Goal: Information Seeking & Learning: Learn about a topic

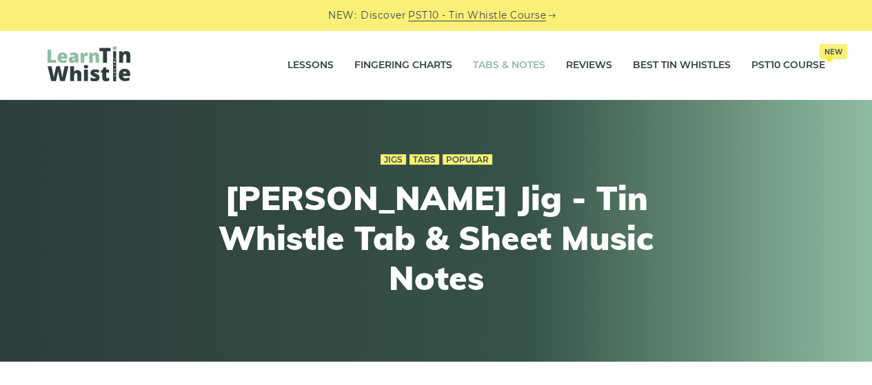
click at [498, 61] on link "Tabs & Notes" at bounding box center [509, 65] width 72 height 34
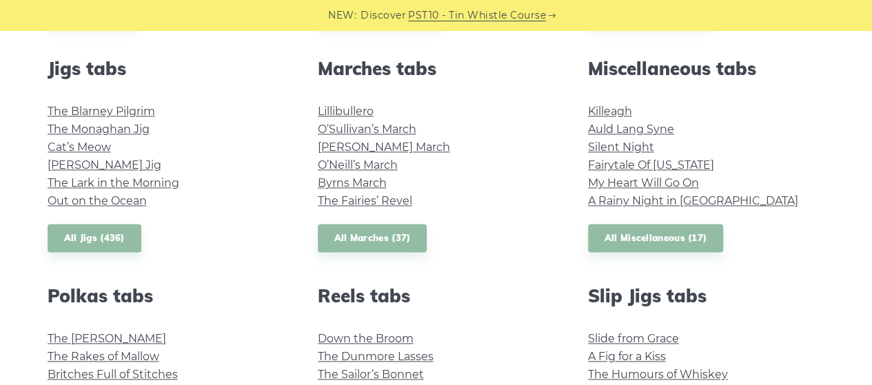
scroll to position [764, 0]
click at [129, 128] on link "The Monaghan Jig" at bounding box center [99, 128] width 102 height 13
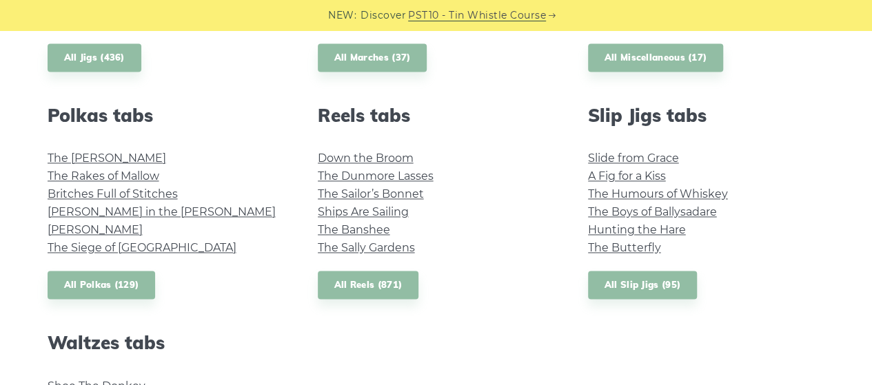
scroll to position [943, 0]
click at [393, 159] on link "Down the Broom" at bounding box center [366, 158] width 96 height 13
click at [394, 175] on link "The Dunmore Lasses" at bounding box center [376, 176] width 116 height 13
click at [384, 194] on link "The Sailor’s Bonnet" at bounding box center [371, 194] width 106 height 13
click at [373, 211] on link "Ships Are Sailing" at bounding box center [363, 212] width 91 height 13
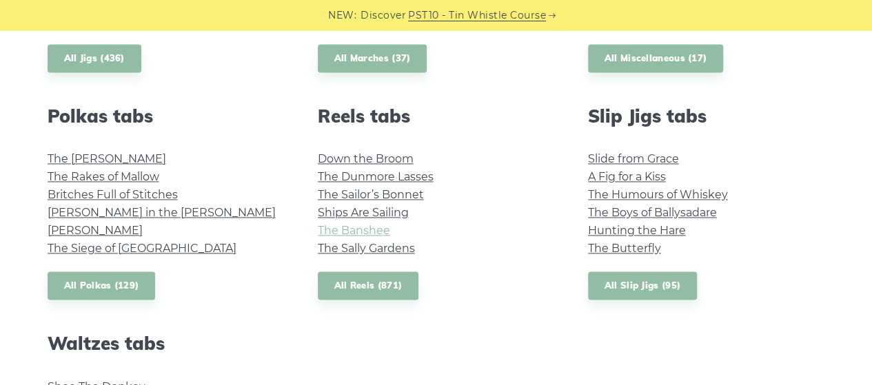
click at [369, 230] on link "The Banshee" at bounding box center [354, 230] width 72 height 13
click at [374, 249] on link "The Sally Gardens" at bounding box center [366, 248] width 97 height 13
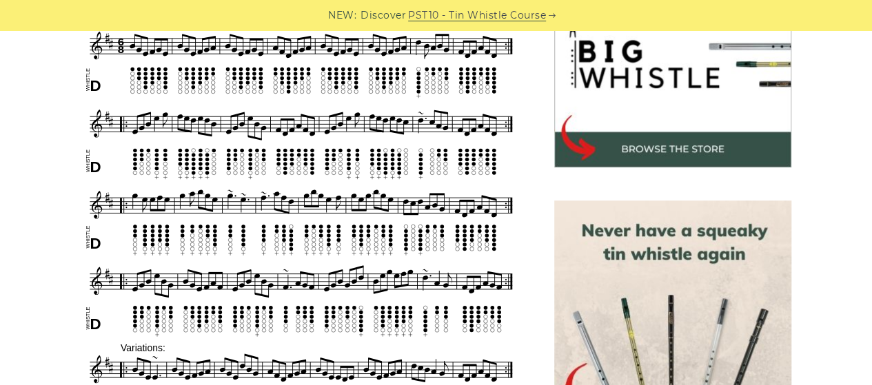
scroll to position [287, 0]
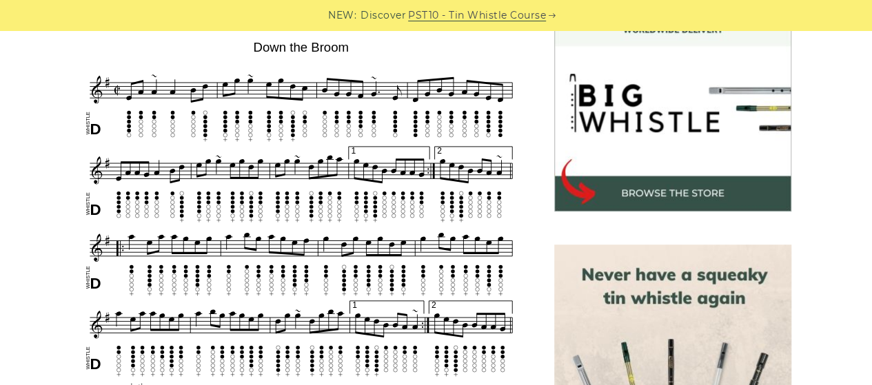
scroll to position [421, 0]
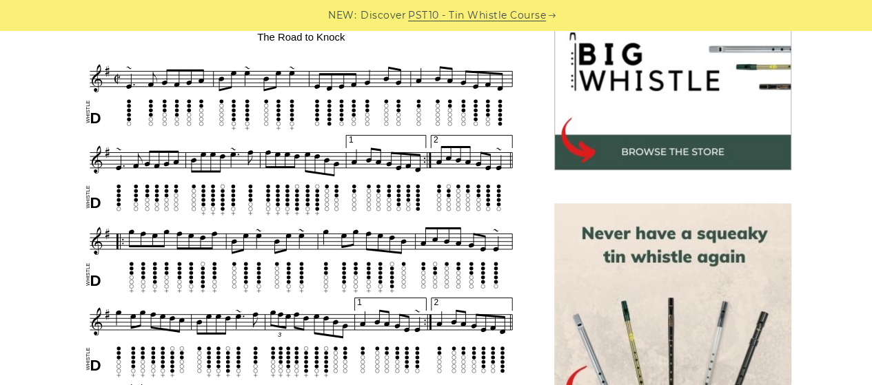
scroll to position [465, 0]
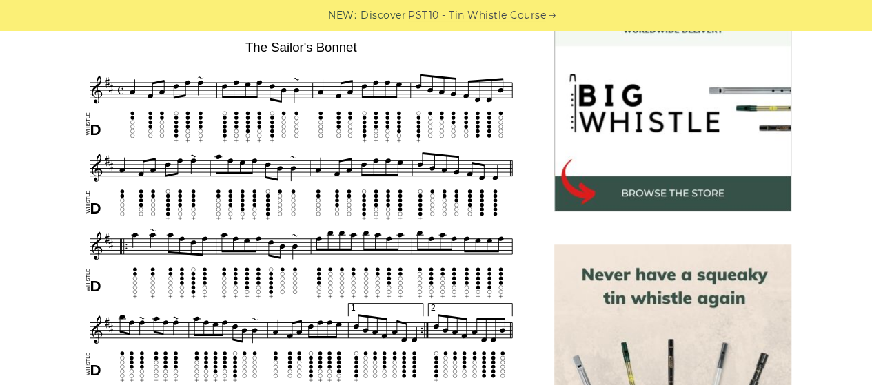
scroll to position [421, 0]
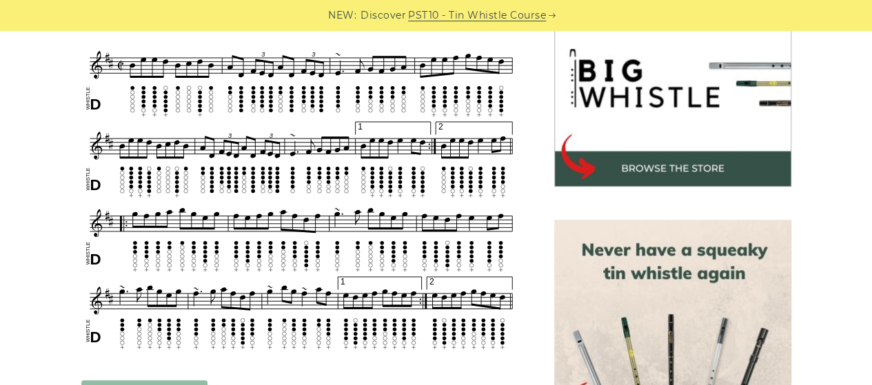
scroll to position [443, 0]
